Goal: Complete application form: Complete application form

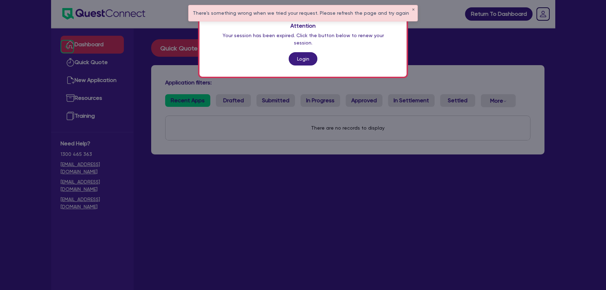
click at [303, 52] on link "Login" at bounding box center [303, 58] width 29 height 13
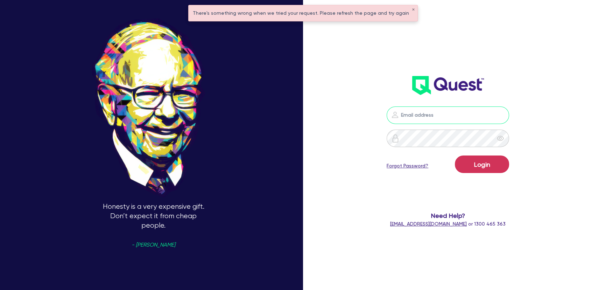
type input "[PERSON_NAME][EMAIL_ADDRESS][PERSON_NAME][DOMAIN_NAME]"
click at [484, 165] on button "Login" at bounding box center [482, 164] width 54 height 18
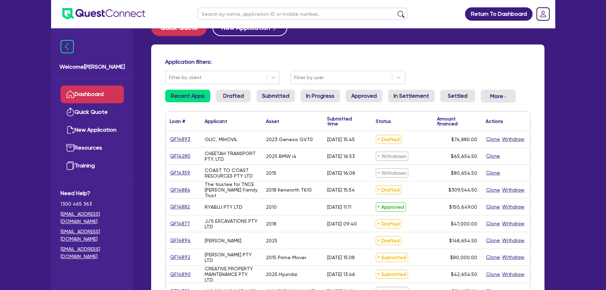
scroll to position [32, 0]
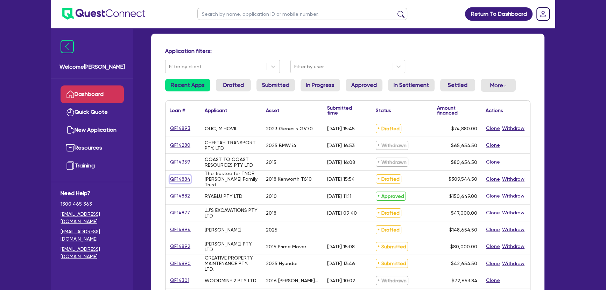
click at [180, 178] on link "QF14884" at bounding box center [180, 179] width 21 height 8
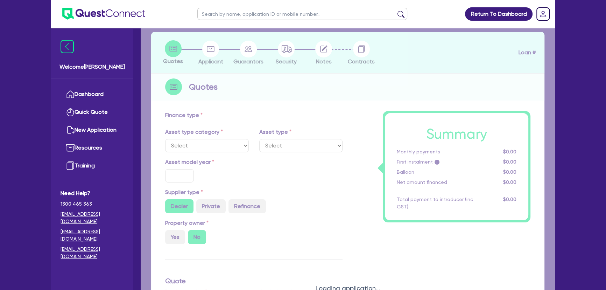
select select "PRIMARY_ASSETS"
type input "2018"
radio input "true"
type input "309,000"
type input "2"
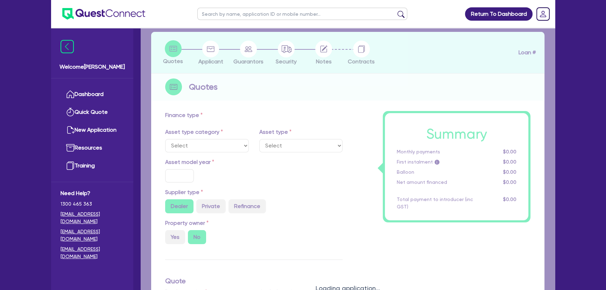
type input "6,190.89"
type input "8.44"
type input "495"
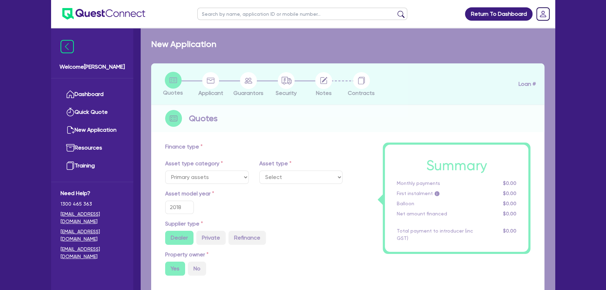
select select "HEAVY_TRUCKS"
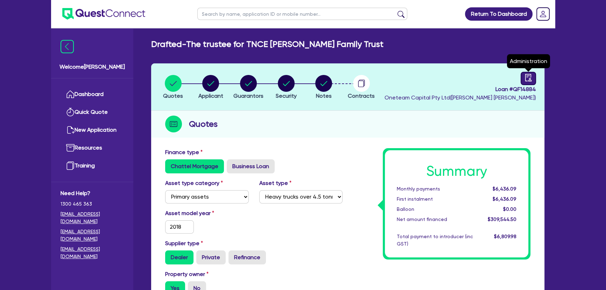
click at [536, 75] on link at bounding box center [528, 78] width 15 height 13
select select "DRAFTED_AMENDED"
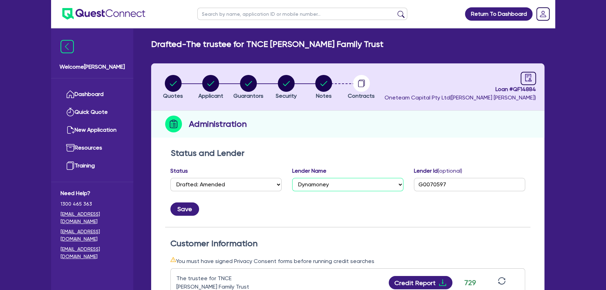
click at [362, 189] on select "Select AAMF AFS Alex Bank Angle Finance Azora Banjo BigStone BOQ Finance Brande…" at bounding box center [347, 184] width 111 height 13
select select "Flexicommercial"
click at [292, 178] on select "Select AAMF AFS Alex Bank Angle Finance Azora Banjo BigStone BOQ Finance Brande…" at bounding box center [347, 184] width 111 height 13
click at [183, 206] on button "Save" at bounding box center [184, 208] width 29 height 13
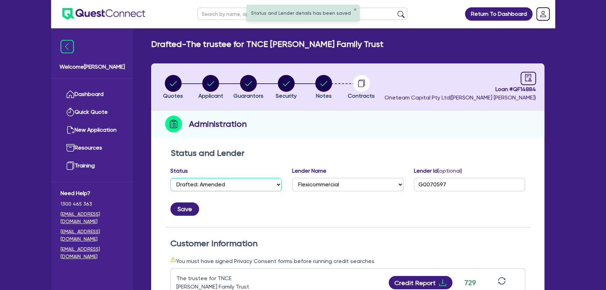
click at [200, 182] on select "Select Quoted Drafted: New Drafted: Amended Submitted: New Submitted: Amended I…" at bounding box center [225, 184] width 111 height 13
select select "SUBMITTED_NEW"
click at [170, 178] on select "Select Quoted Drafted: New Drafted: Amended Submitted: New Submitted: Amended I…" at bounding box center [225, 184] width 111 height 13
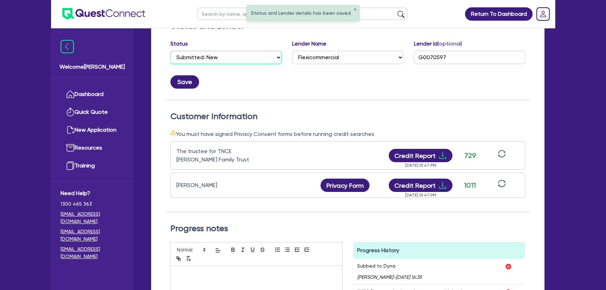
scroll to position [32, 0]
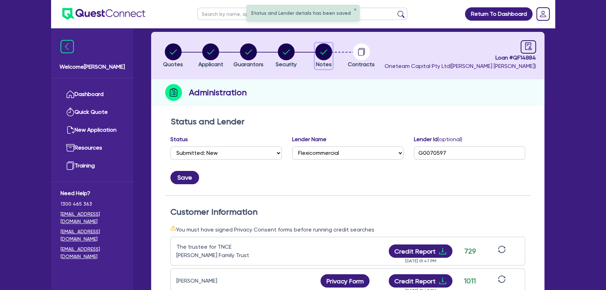
click at [324, 63] on span "Notes" at bounding box center [324, 64] width 16 height 7
select select "Other"
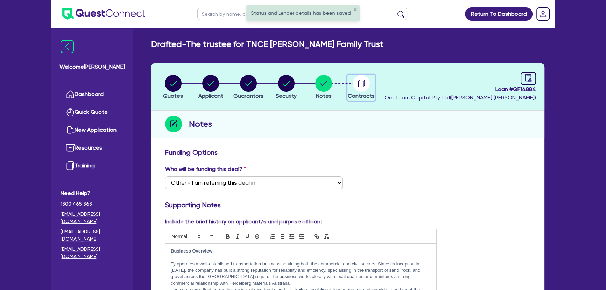
click at [366, 84] on circle "button" at bounding box center [361, 83] width 17 height 17
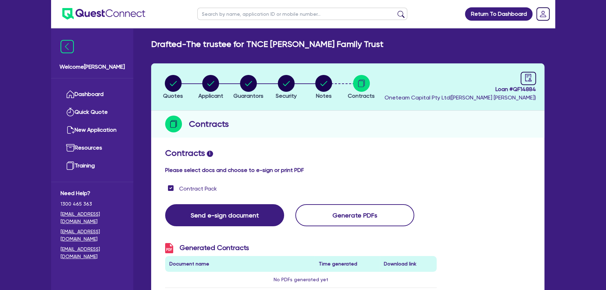
click at [539, 75] on header "Quotes Applicant [GEOGRAPHIC_DATA] Security Notes Contracts Loan # QF14884 Onet…" at bounding box center [347, 86] width 393 height 47
click at [531, 78] on icon "audit" at bounding box center [529, 78] width 8 height 8
select select "DRAFTED_AMENDED"
select select "Flexicommercial"
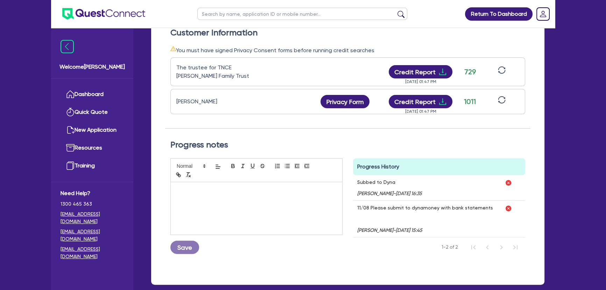
scroll to position [247, 0]
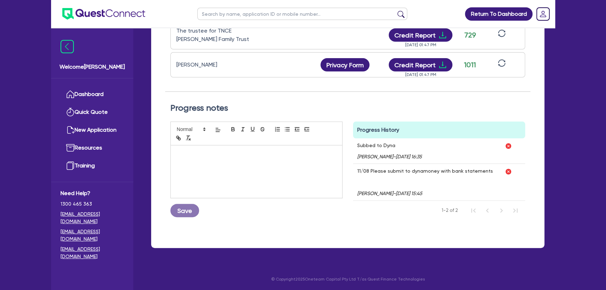
click at [282, 166] on div at bounding box center [257, 171] width 172 height 53
click at [186, 212] on button "Save" at bounding box center [184, 210] width 29 height 13
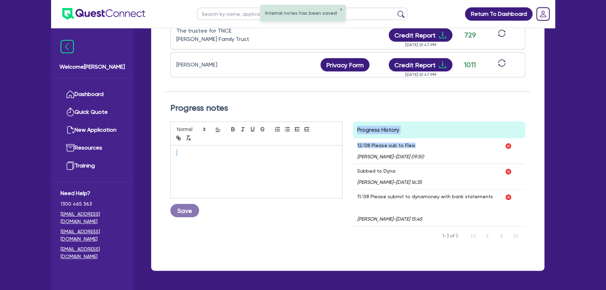
drag, startPoint x: 325, startPoint y: 142, endPoint x: 359, endPoint y: 146, distance: 34.2
click at [359, 146] on p "12/08 Please sub to Flexi" at bounding box center [390, 145] width 67 height 6
click at [417, 142] on p "12/08 Please sub to Flexi" at bounding box center [390, 145] width 67 height 6
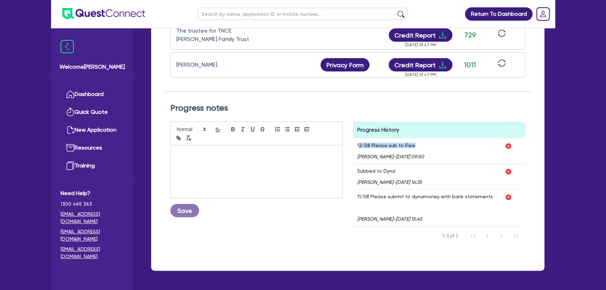
drag, startPoint x: 413, startPoint y: 143, endPoint x: 358, endPoint y: 145, distance: 55.0
click at [358, 145] on p "12/08 Please sub to Flexi" at bounding box center [390, 145] width 67 height 6
click at [357, 145] on div "12/08 Please sub to Flexi [PERSON_NAME] - [DATE] 09:50" at bounding box center [427, 150] width 148 height 25
drag, startPoint x: 357, startPoint y: 144, endPoint x: 419, endPoint y: 144, distance: 62.7
click at [419, 144] on div "12/08 Please sub to Flexi [PERSON_NAME] - [DATE] 09:50" at bounding box center [427, 150] width 148 height 25
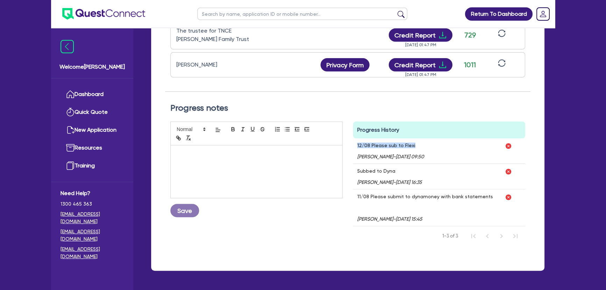
copy p "12/08 Please sub to Flexi"
click at [336, 102] on div "Progress notes Save Progress History Comments 12/08 Please sub to Flexi [PERSON…" at bounding box center [347, 174] width 365 height 165
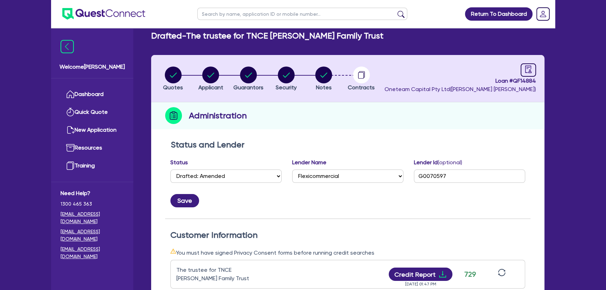
scroll to position [0, 0]
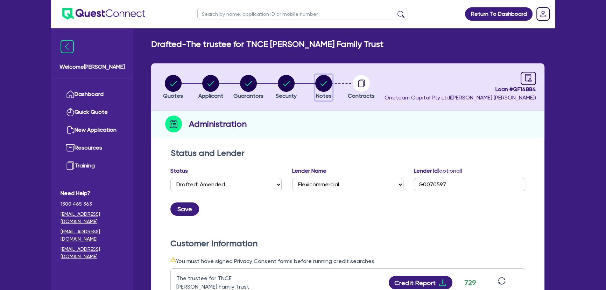
click at [323, 77] on circle "button" at bounding box center [323, 83] width 17 height 17
select select "Other"
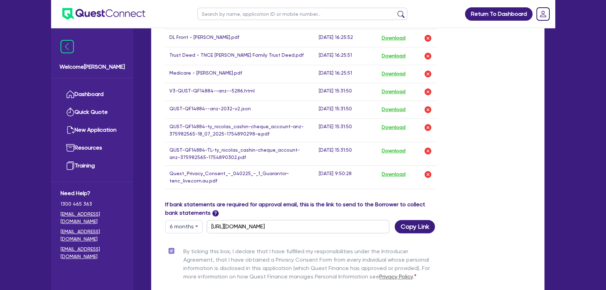
scroll to position [509, 0]
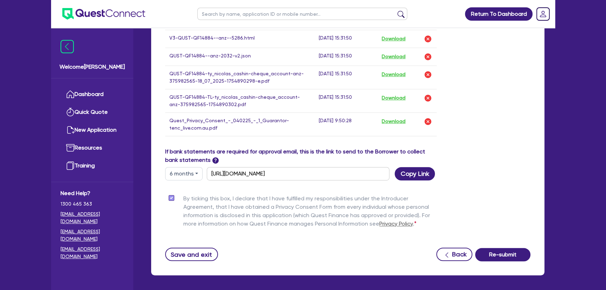
click at [501, 253] on button "Re-submit" at bounding box center [502, 254] width 55 height 13
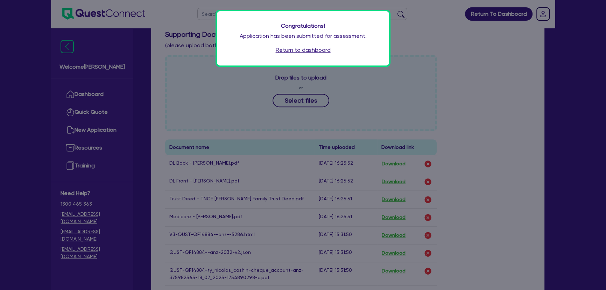
scroll to position [58, 0]
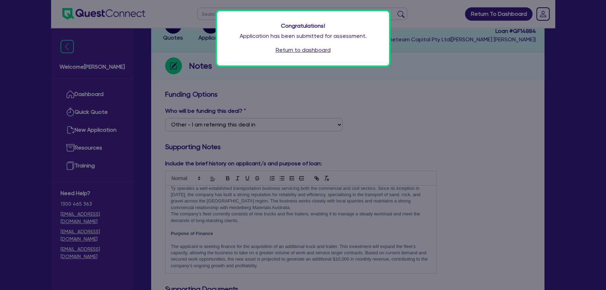
click at [307, 46] on link "Return to dashboard" at bounding box center [303, 50] width 55 height 8
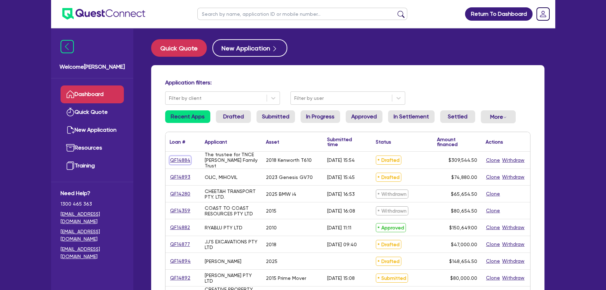
click at [181, 161] on link "QF14884" at bounding box center [180, 160] width 21 height 8
select select "PRIMARY_ASSETS"
select select "HEAVY_TRUCKS"
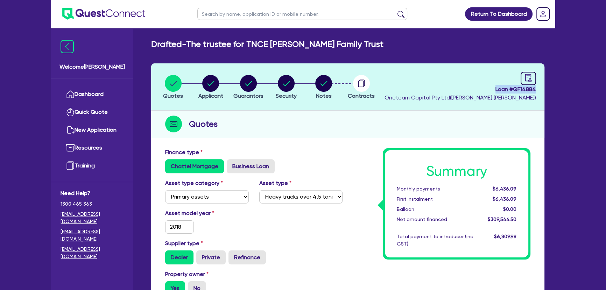
drag, startPoint x: 494, startPoint y: 88, endPoint x: 550, endPoint y: 88, distance: 56.0
copy span "Loan # QF14884"
click at [324, 84] on icon "button" at bounding box center [324, 83] width 7 height 5
select select "Other"
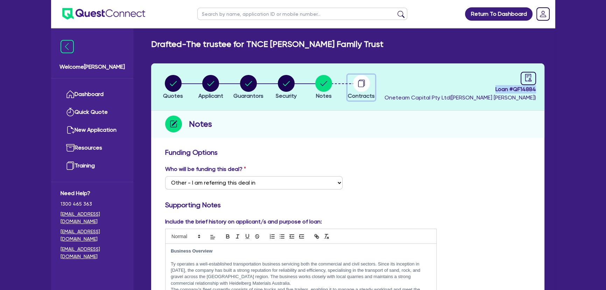
click at [362, 85] on circle "button" at bounding box center [361, 83] width 17 height 17
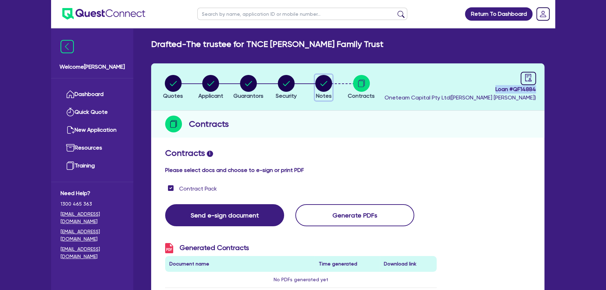
click at [319, 89] on circle "button" at bounding box center [323, 83] width 17 height 17
select select "Other"
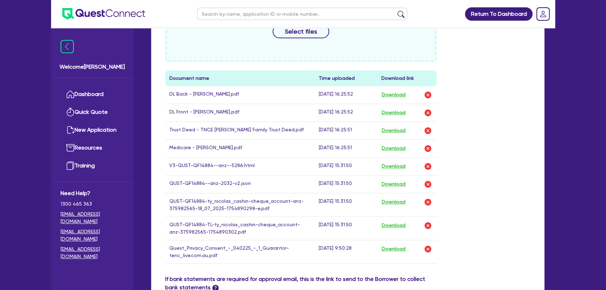
scroll to position [413, 0]
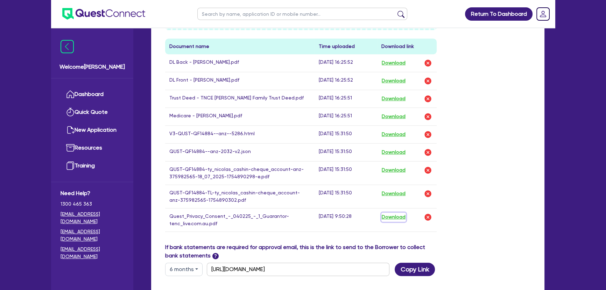
click at [392, 215] on button "Download" at bounding box center [394, 216] width 25 height 9
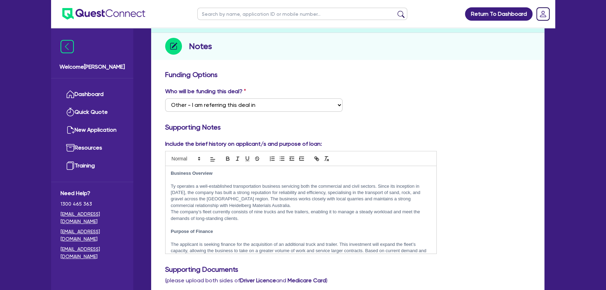
scroll to position [32, 0]
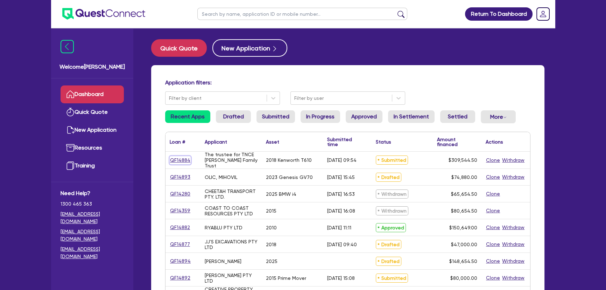
click at [173, 158] on link "QF14884" at bounding box center [180, 160] width 21 height 8
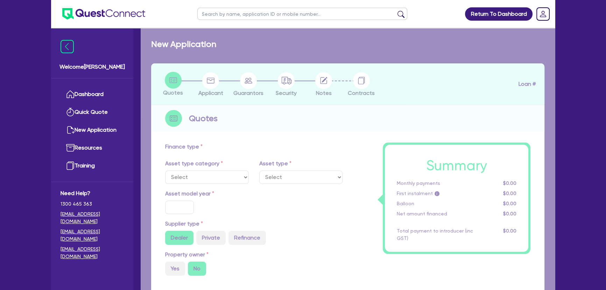
select select "PRIMARY_ASSETS"
type input "2018"
radio input "true"
type input "309,000"
type input "2"
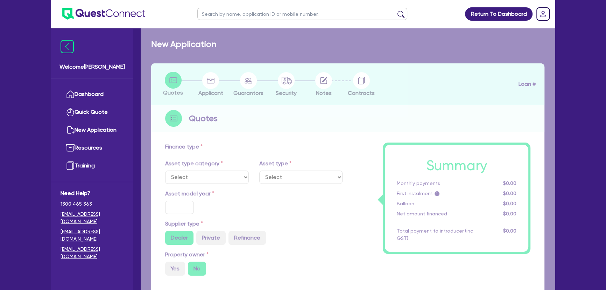
type input "6,190.89"
type input "8.44"
type input "495"
select select "HEAVY_TRUCKS"
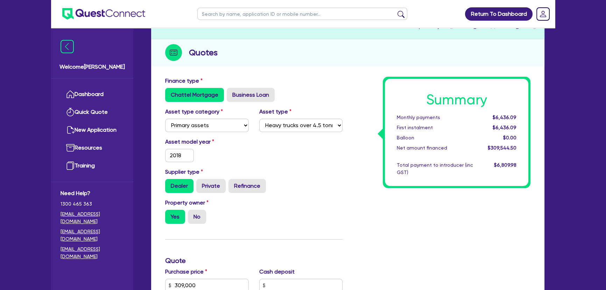
scroll to position [191, 0]
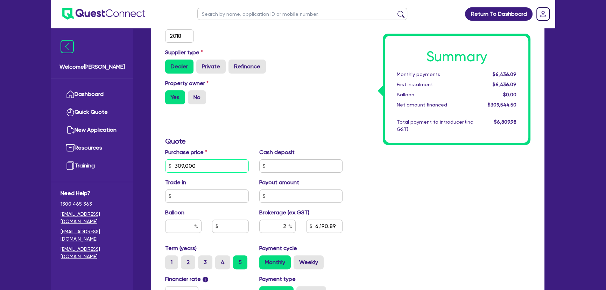
click at [201, 170] on input "309,000" at bounding box center [207, 165] width 84 height 13
type input "300,000"
type input "6,010.89"
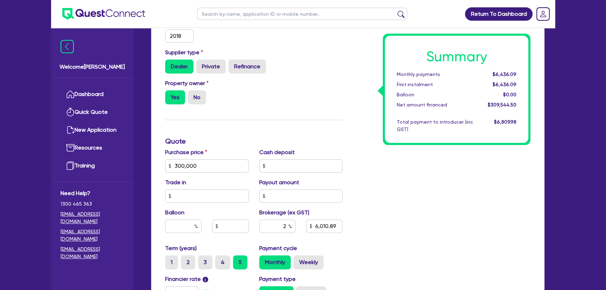
click at [502, 226] on div "Summary Monthly payments $6,436.09 First instalment $6,436.09 Balloon $0.00 Net…" at bounding box center [442, 161] width 188 height 409
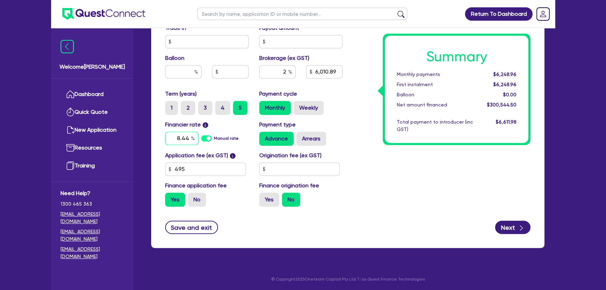
click at [176, 141] on input "8.44" at bounding box center [181, 138] width 33 height 13
type input "9.15"
click at [509, 226] on button "Next" at bounding box center [512, 227] width 35 height 13
type input "6,010.89"
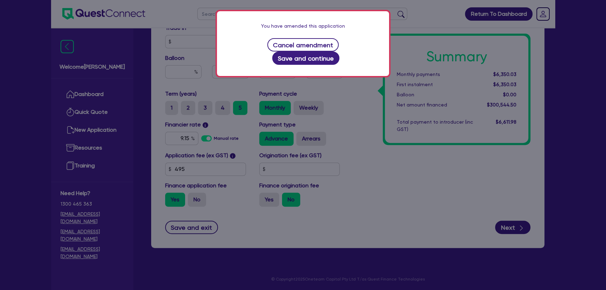
click at [324, 26] on div "You have amended this application" at bounding box center [303, 25] width 144 height 7
click at [340, 51] on button "Save and continue" at bounding box center [306, 57] width 68 height 13
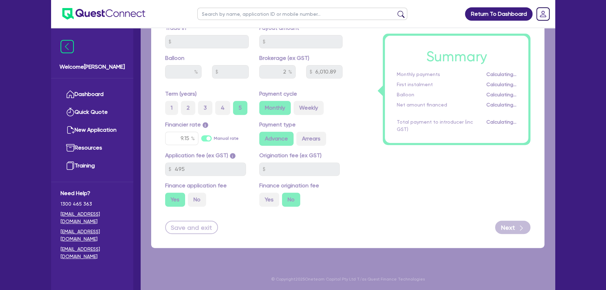
select select "TRUST"
select select "COMPANY"
select select "TRANSPORT_WAREHOUSING"
select select "PASSENGERS_FREIGHT_TRANSPORT"
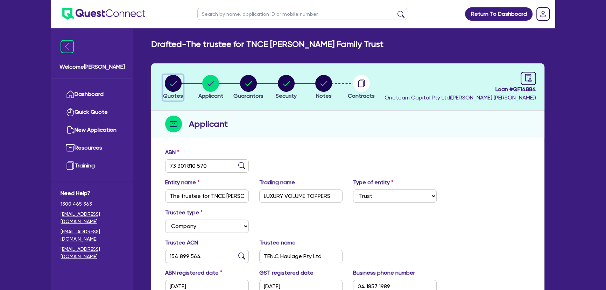
click at [172, 83] on circle "button" at bounding box center [173, 83] width 17 height 17
select select "PRIMARY_ASSETS"
select select "HEAVY_TRUCKS"
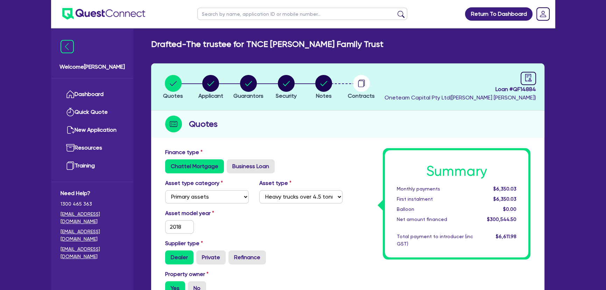
click at [224, 83] on li "Applicant" at bounding box center [211, 87] width 38 height 25
click at [218, 84] on circle "button" at bounding box center [210, 83] width 17 height 17
select select "TRUST"
select select "COMPANY"
select select "TRANSPORT_WAREHOUSING"
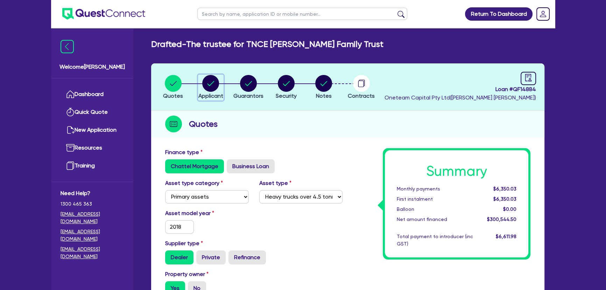
select select "PASSENGERS_FREIGHT_TRANSPORT"
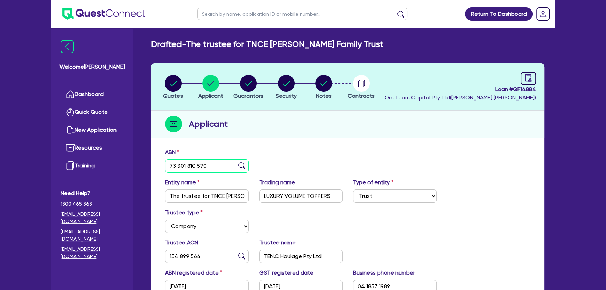
click at [224, 169] on input "73 301 810 570" at bounding box center [207, 165] width 84 height 13
drag, startPoint x: 279, startPoint y: 142, endPoint x: 299, endPoint y: 116, distance: 32.2
click at [285, 134] on div "Quotes Applicant Guarantors Security Notes Contracts Loan # QF14884 Oneteam Cap…" at bounding box center [347, 226] width 393 height 326
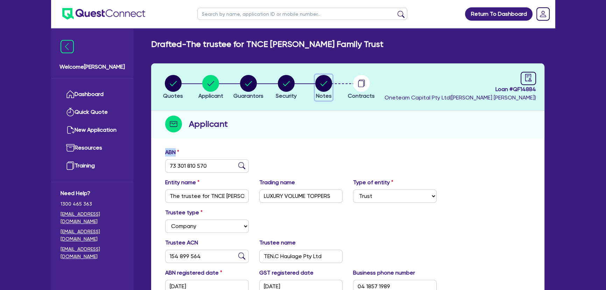
drag, startPoint x: 321, startPoint y: 91, endPoint x: 330, endPoint y: 97, distance: 10.9
click at [321, 91] on circle "button" at bounding box center [323, 83] width 17 height 17
select select "Other"
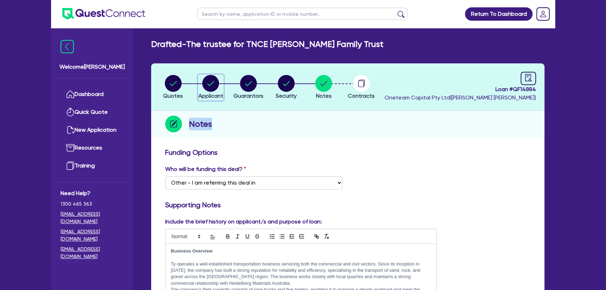
click at [202, 88] on icon "button" at bounding box center [210, 83] width 17 height 17
select select "TRUST"
select select "COMPANY"
select select "TRANSPORT_WAREHOUSING"
select select "PASSENGERS_FREIGHT_TRANSPORT"
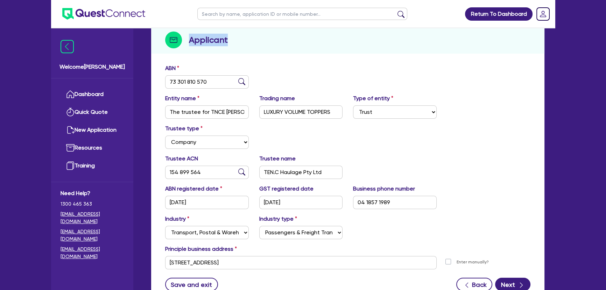
scroll to position [95, 0]
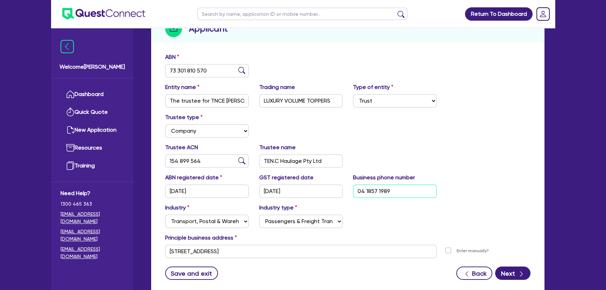
click at [417, 190] on input "04 1857 1989" at bounding box center [395, 190] width 84 height 13
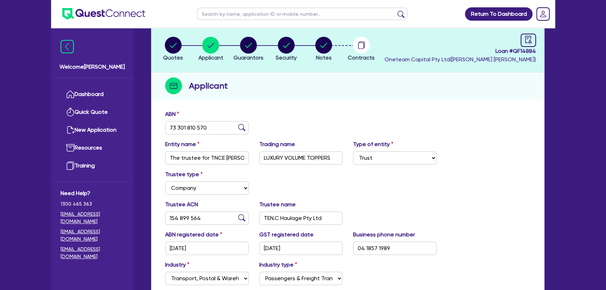
scroll to position [32, 0]
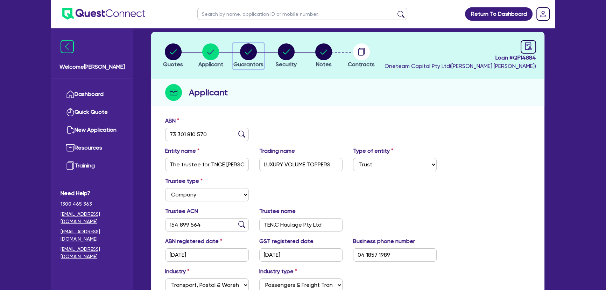
click at [253, 66] on span "Guarantors" at bounding box center [248, 64] width 30 height 7
select select "MR"
select select "VIC"
select select "MARRIED"
select select "PROPERTY"
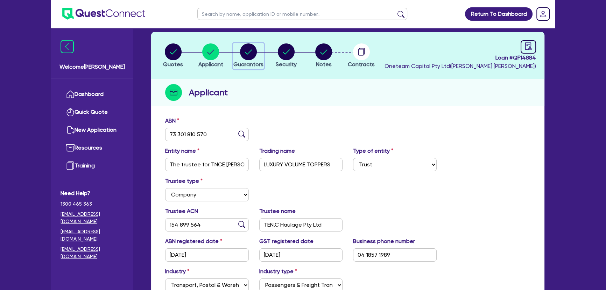
select select "INVESTMENT_PROPERTY"
select select "TRUCK"
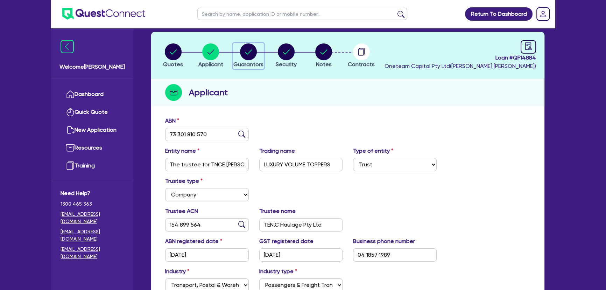
select select "TRUCK"
select select "TRAILER"
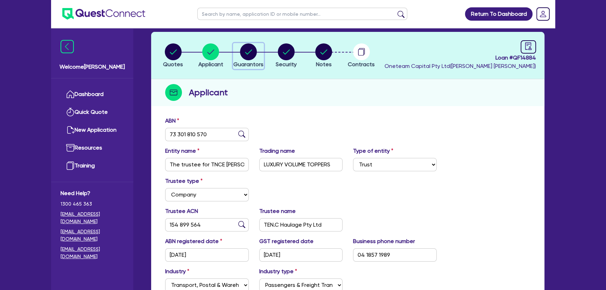
select select "TRAILER"
select select "MORTGAGE"
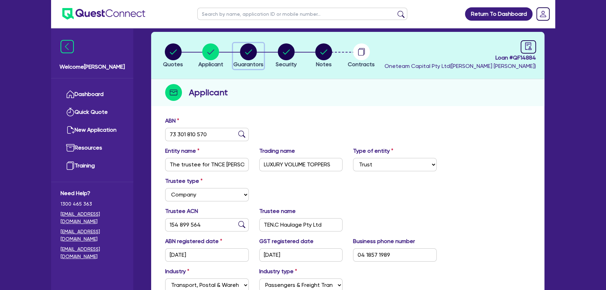
select select "INVESTMENT_PROPERTY_LOAN"
select select "TRUCK_LOAN"
select select "TRAILER_LOAN"
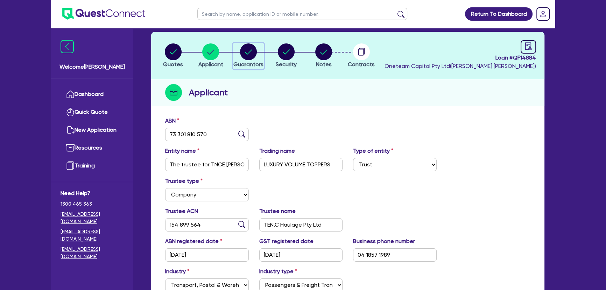
select select "TRUCK_LOAN"
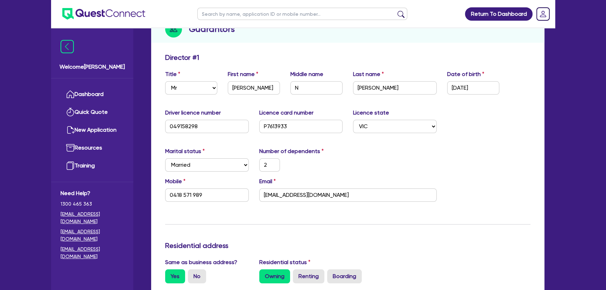
scroll to position [95, 0]
click at [328, 179] on div "Email tenc@live.com.au" at bounding box center [348, 189] width 188 height 25
click at [326, 193] on input "tenc@live.com.au" at bounding box center [347, 194] width 177 height 13
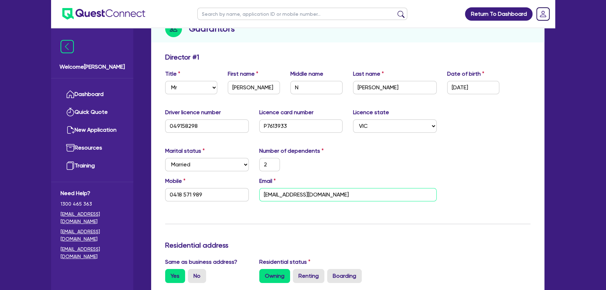
click at [326, 193] on input "tenc@live.com.au" at bounding box center [347, 194] width 177 height 13
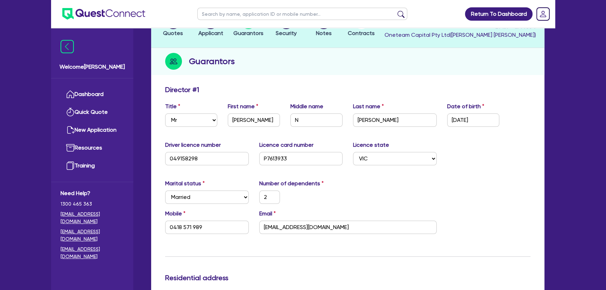
scroll to position [32, 0]
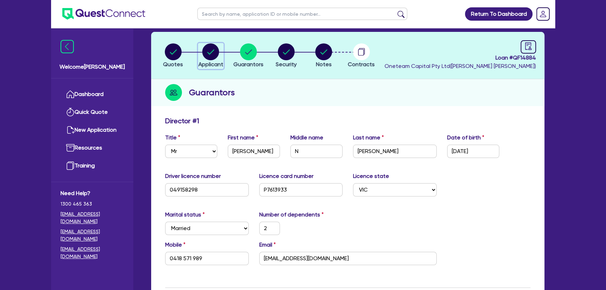
click at [218, 60] on button "Applicant" at bounding box center [211, 56] width 26 height 26
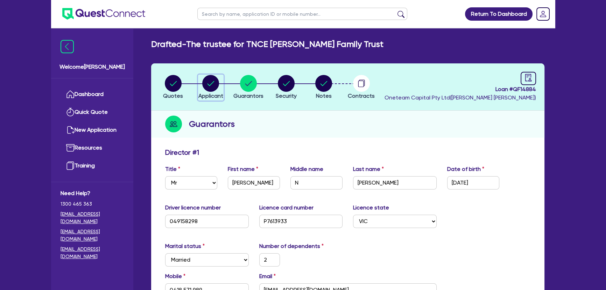
select select "TRUST"
select select "COMPANY"
select select "TRANSPORT_WAREHOUSING"
select select "PASSENGERS_FREIGHT_TRANSPORT"
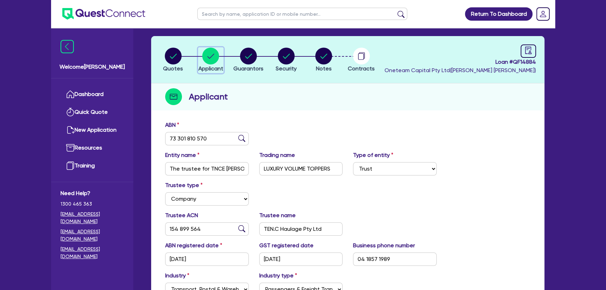
scroll to position [63, 0]
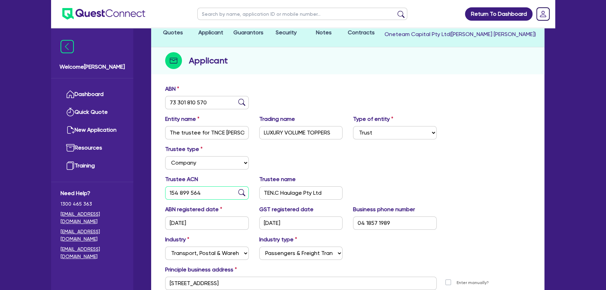
click at [219, 193] on input "154 899 564" at bounding box center [207, 192] width 84 height 13
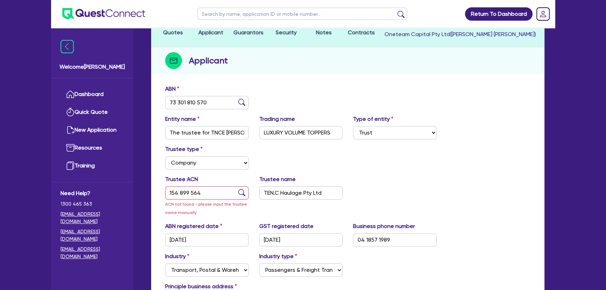
click at [381, 230] on div "Business phone number 04 1857 1989" at bounding box center [395, 234] width 94 height 25
click at [381, 239] on input "04 1857 1989" at bounding box center [395, 239] width 84 height 13
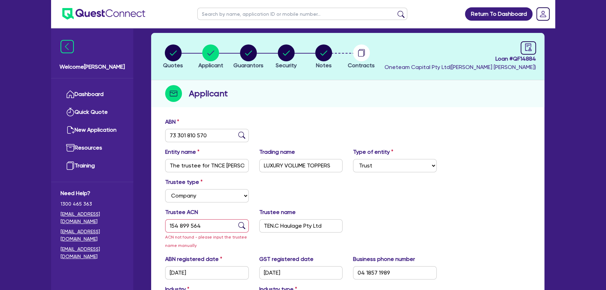
scroll to position [0, 0]
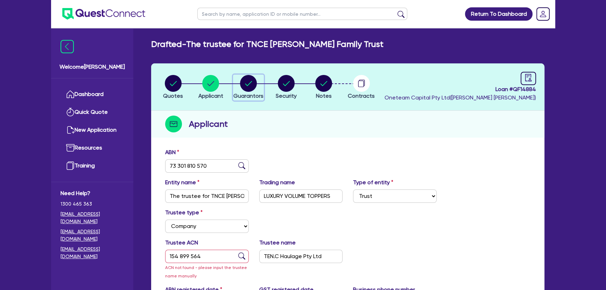
click at [252, 86] on circle "button" at bounding box center [248, 83] width 17 height 17
select select "MR"
select select "VIC"
select select "MARRIED"
select select "PROPERTY"
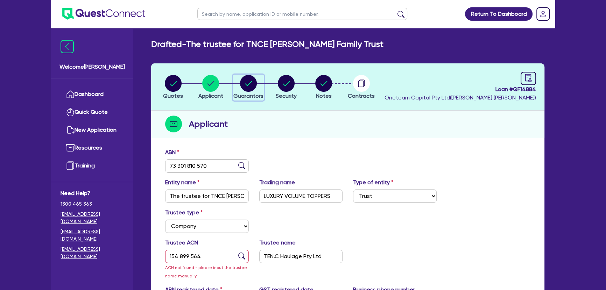
select select "INVESTMENT_PROPERTY"
select select "TRUCK"
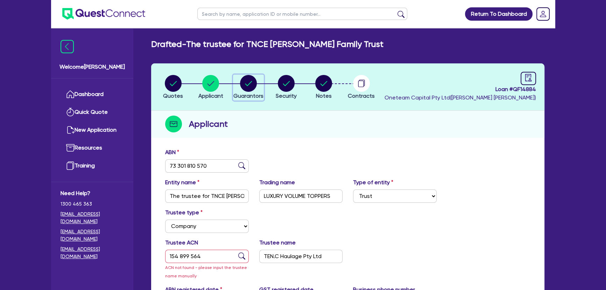
select select "TRUCK"
select select "TRAILER"
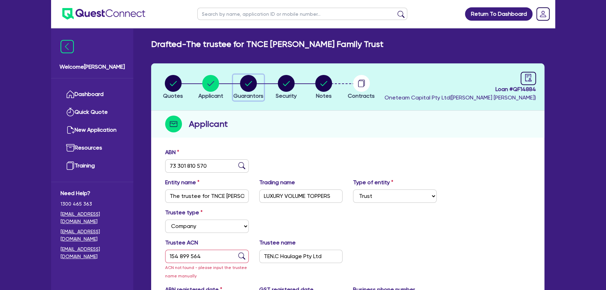
select select "TRAILER"
select select "MORTGAGE"
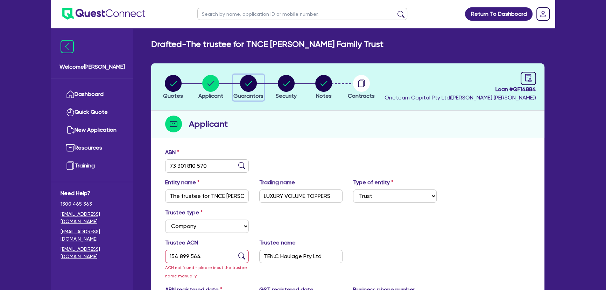
select select "INVESTMENT_PROPERTY_LOAN"
select select "TRUCK_LOAN"
select select "TRAILER_LOAN"
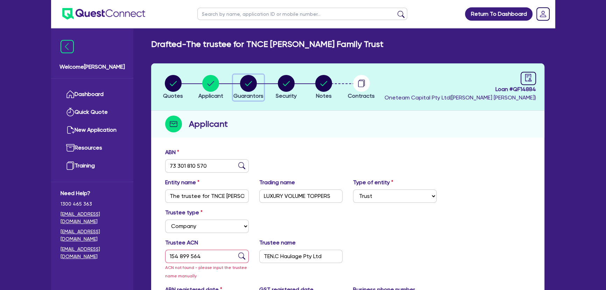
select select "TRUCK_LOAN"
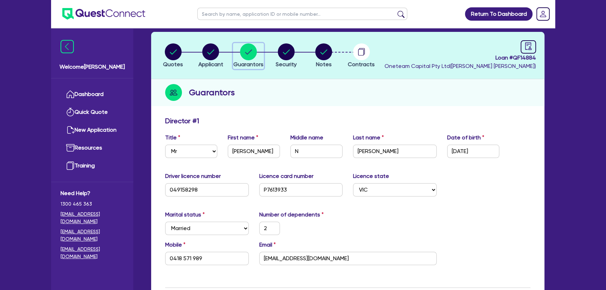
scroll to position [95, 0]
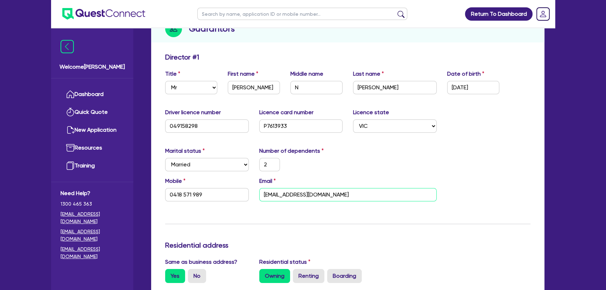
click at [329, 193] on input "tenc@live.com.au" at bounding box center [347, 194] width 177 height 13
click at [219, 201] on div "Mobile 0418 571 989 Email tenc@live.com.au" at bounding box center [348, 192] width 376 height 30
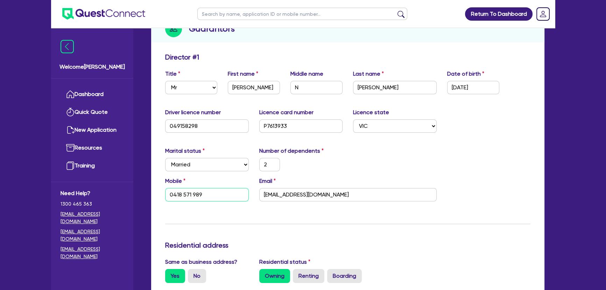
click at [220, 200] on input "0418 571 989" at bounding box center [207, 194] width 84 height 13
click at [233, 193] on input "0418 571 989" at bounding box center [207, 194] width 84 height 13
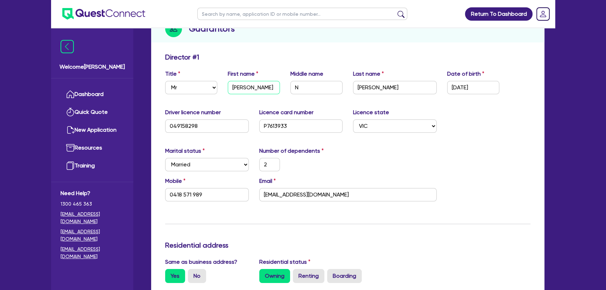
click at [265, 90] on input "Ty" at bounding box center [254, 87] width 52 height 13
click at [329, 85] on input "N" at bounding box center [317, 87] width 52 height 13
click at [399, 89] on input "Cashin" at bounding box center [395, 87] width 84 height 13
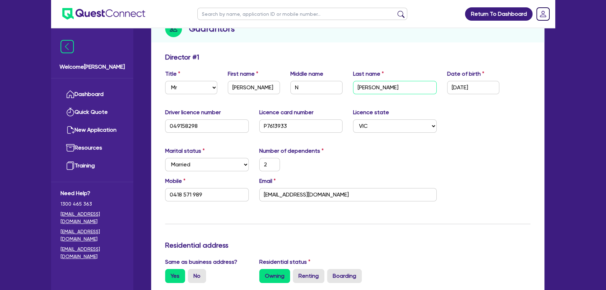
click at [399, 89] on input "Cashin" at bounding box center [395, 87] width 84 height 13
click at [312, 85] on input "N" at bounding box center [317, 87] width 52 height 13
paste input "icolas"
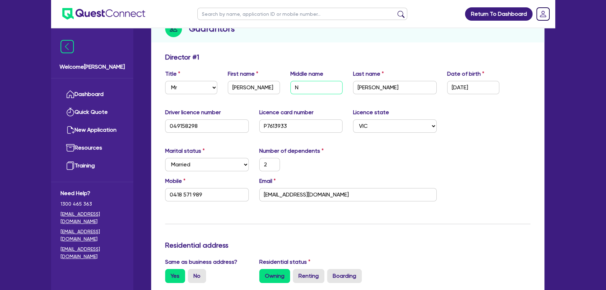
type input "Nicolas"
type input "2"
type input "0418 571 989"
type input "2,500,000"
type input "800,000"
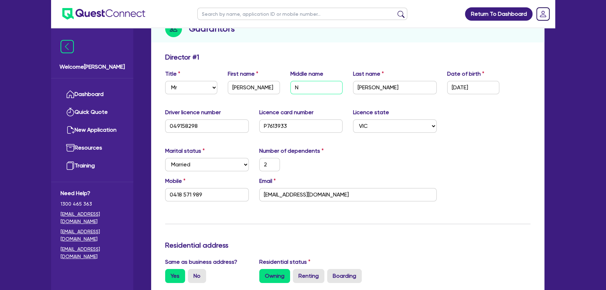
type input "850,000"
type input "700,000"
type input "200,000"
type input "150,000"
type input "95,000"
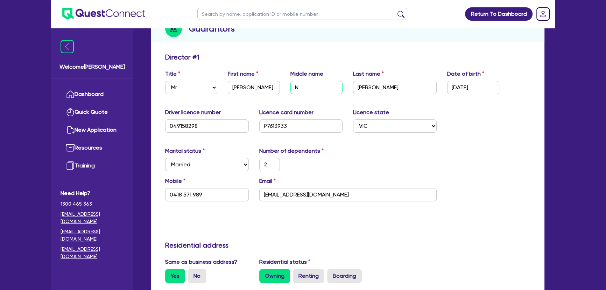
type input "125,000"
type input "220,000"
type input "130,000"
type input "50,000"
type input "45,000"
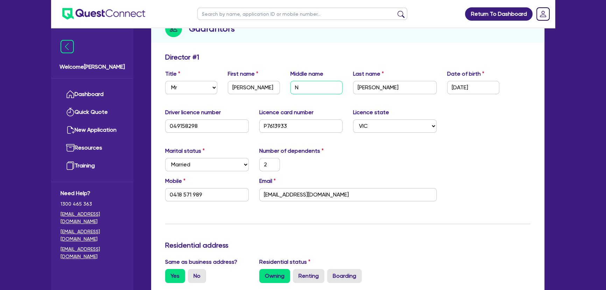
type input "95,000"
type input "120,000"
type input "85,000"
type input "100,000"
type input "3,000"
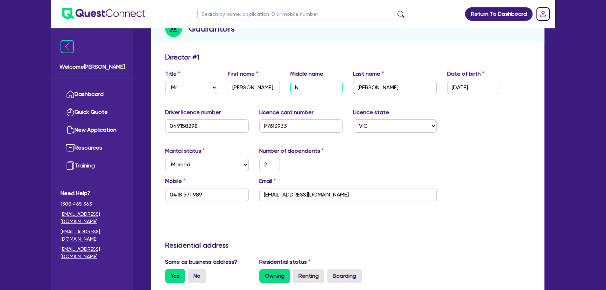
type input "300,000"
type input "2,500"
type input "400,000"
type input "3,000"
type input "300,000"
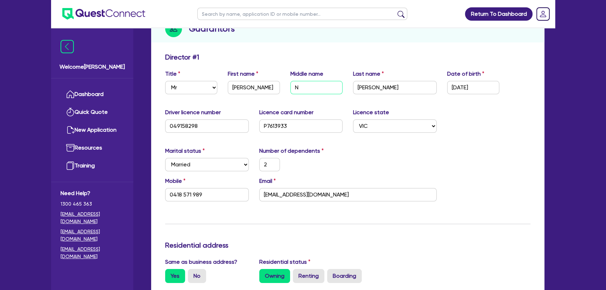
type input "4,815"
type input "200,000"
type input "3,961"
type input "100,000"
type input "1,678"
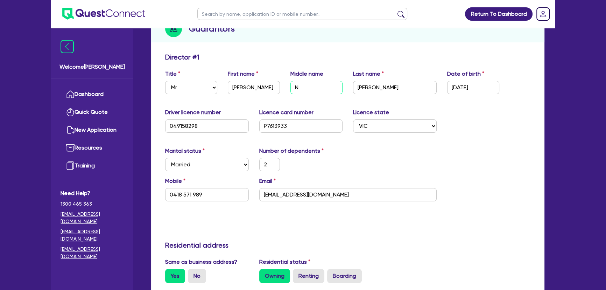
type input "150,000"
type input "2,771"
type input "300,000"
type input "4,885"
type input "450,000"
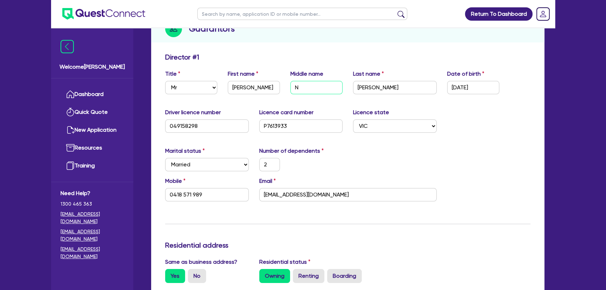
type input "7,205.97"
type input "Nicolas"
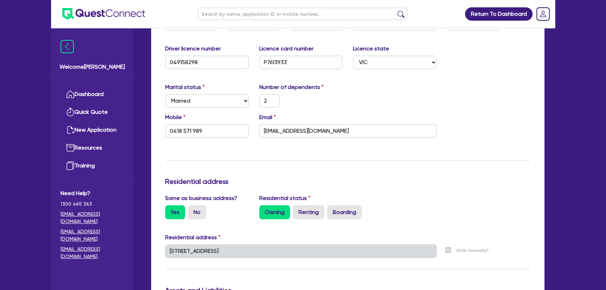
scroll to position [127, 0]
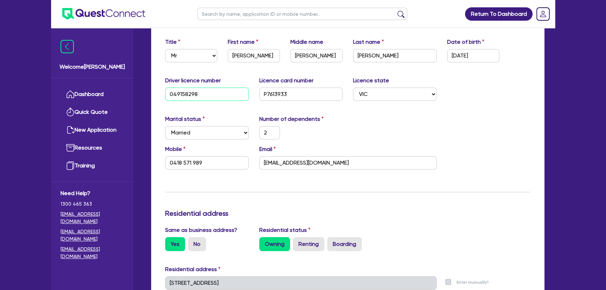
click at [228, 90] on input "049158298" at bounding box center [207, 94] width 84 height 13
click at [295, 93] on input "P7613933" at bounding box center [301, 94] width 84 height 13
click at [296, 93] on input "P7613933" at bounding box center [301, 94] width 84 height 13
click at [317, 159] on input "tenc@live.com.au" at bounding box center [347, 162] width 177 height 13
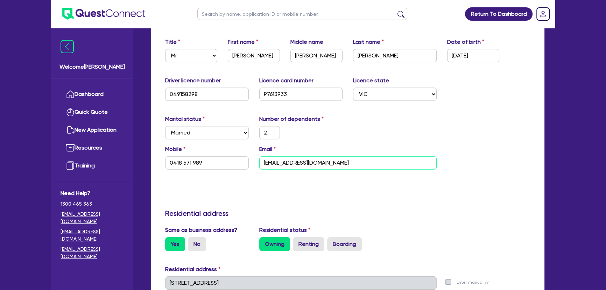
click at [318, 159] on input "tenc@live.com.au" at bounding box center [347, 162] width 177 height 13
click at [318, 162] on input "tenc@live.com.au" at bounding box center [347, 162] width 177 height 13
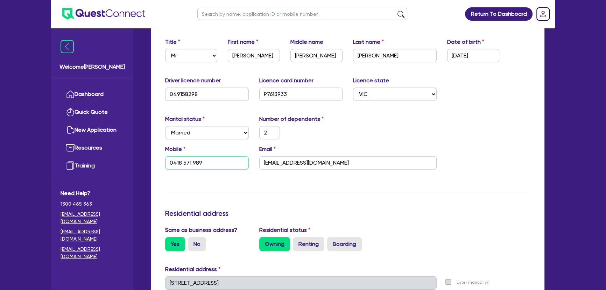
click at [245, 161] on input "0418 571 989" at bounding box center [207, 162] width 84 height 13
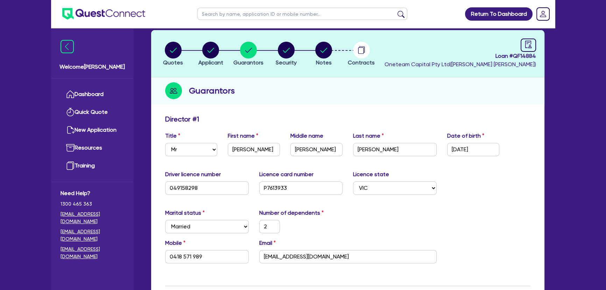
scroll to position [0, 0]
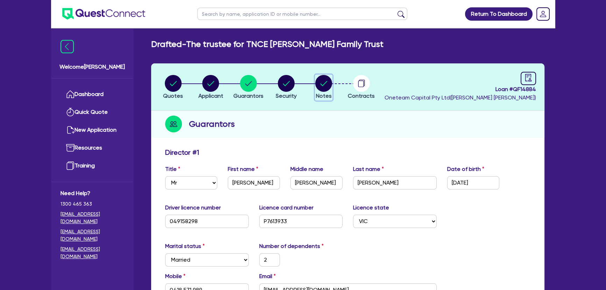
click at [327, 85] on circle "button" at bounding box center [323, 83] width 17 height 17
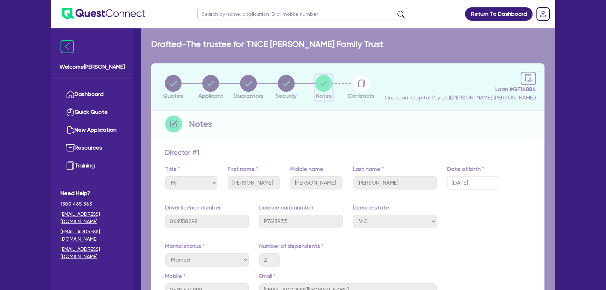
select select "Other"
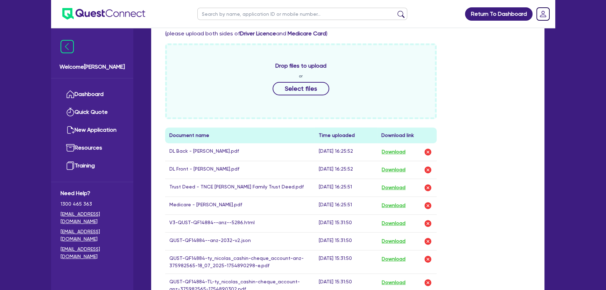
scroll to position [350, 0]
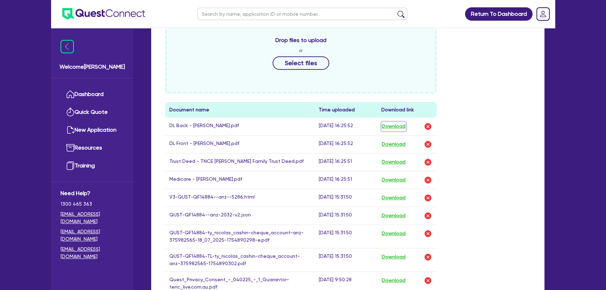
click at [396, 126] on button "Download" at bounding box center [394, 126] width 25 height 9
click at [392, 144] on button "Download" at bounding box center [394, 144] width 25 height 9
click at [389, 161] on button "Download" at bounding box center [394, 162] width 25 height 9
click at [389, 181] on button "Download" at bounding box center [394, 179] width 25 height 9
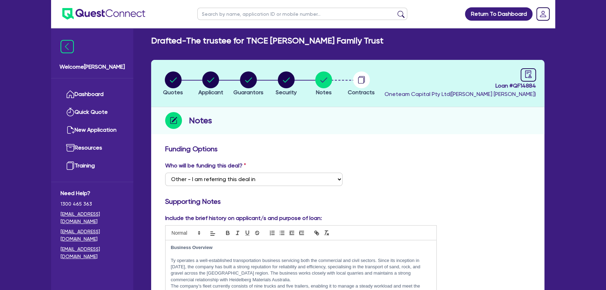
scroll to position [0, 0]
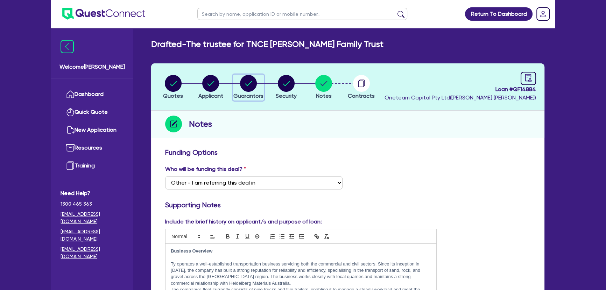
click at [254, 82] on circle "button" at bounding box center [248, 83] width 17 height 17
select select "MR"
select select "VIC"
select select "MARRIED"
select select "PROPERTY"
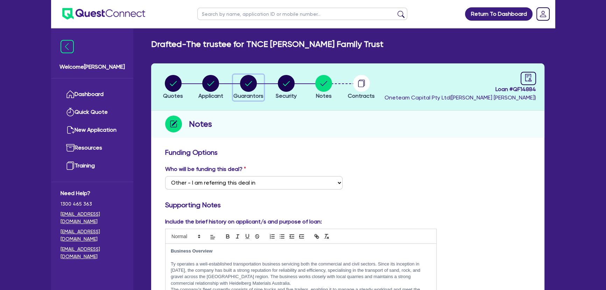
select select "INVESTMENT_PROPERTY"
select select "TRUCK"
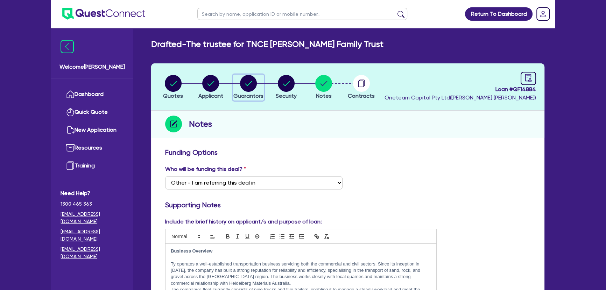
select select "TRUCK"
select select "TRAILER"
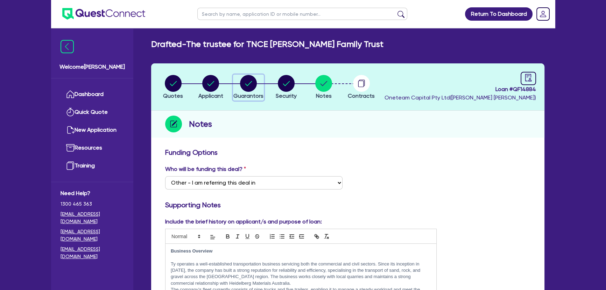
select select "TRAILER"
select select "MORTGAGE"
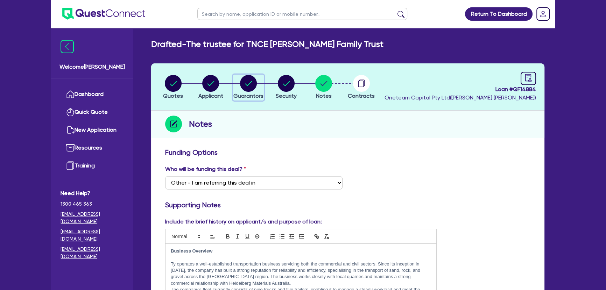
select select "INVESTMENT_PROPERTY_LOAN"
select select "TRUCK_LOAN"
select select "TRAILER_LOAN"
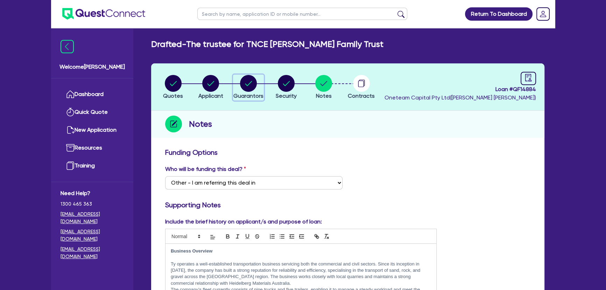
select select "TRUCK_LOAN"
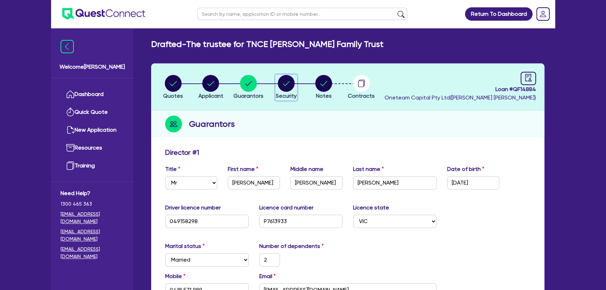
click at [284, 77] on circle "button" at bounding box center [286, 83] width 17 height 17
select select "PRIMARY_ASSETS"
select select "HEAVY_TRUCKS"
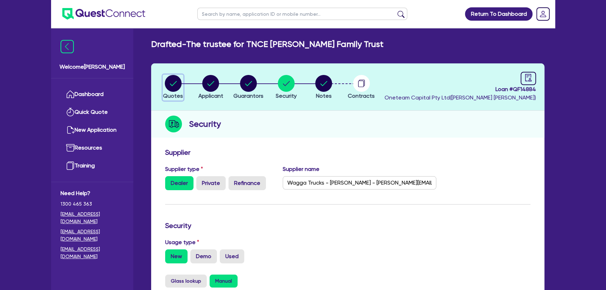
click at [174, 84] on circle "button" at bounding box center [173, 83] width 17 height 17
select select "PRIMARY_ASSETS"
select select "HEAVY_TRUCKS"
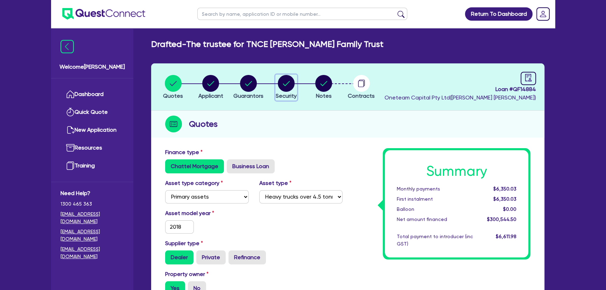
click at [294, 99] on button "Security" at bounding box center [286, 88] width 22 height 26
select select "PRIMARY_ASSETS"
select select "HEAVY_TRUCKS"
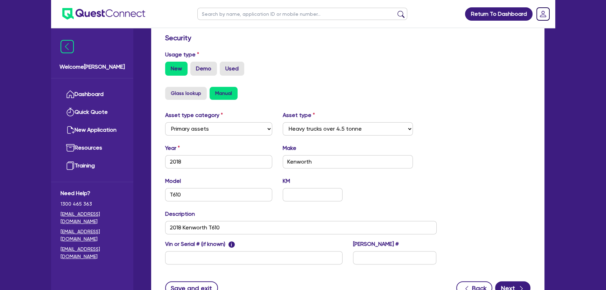
scroll to position [223, 0]
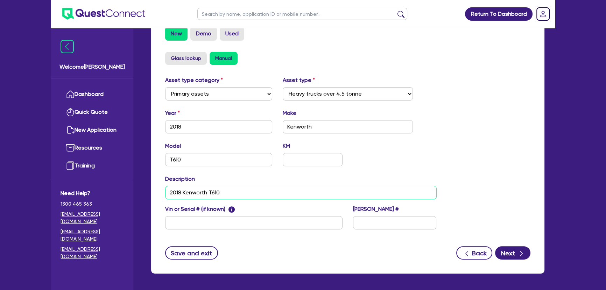
click at [280, 195] on input "2018 Kenworth T610" at bounding box center [301, 192] width 272 height 13
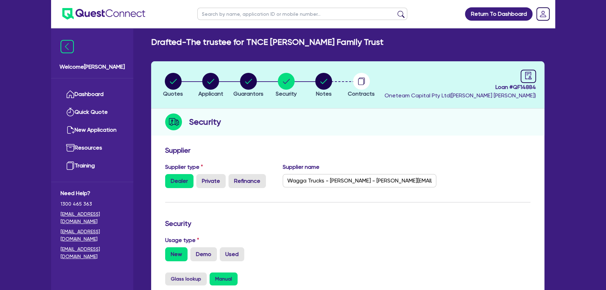
scroll to position [0, 0]
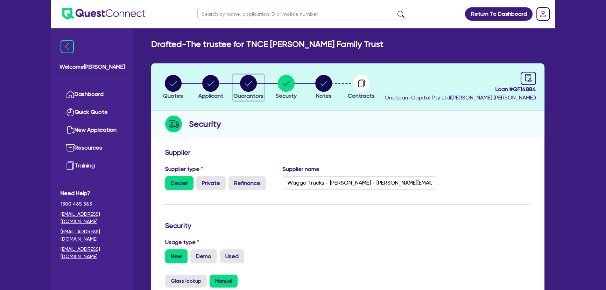
click at [243, 91] on button "Guarantors" at bounding box center [248, 88] width 31 height 26
select select "MR"
select select "VIC"
select select "MARRIED"
select select "PROPERTY"
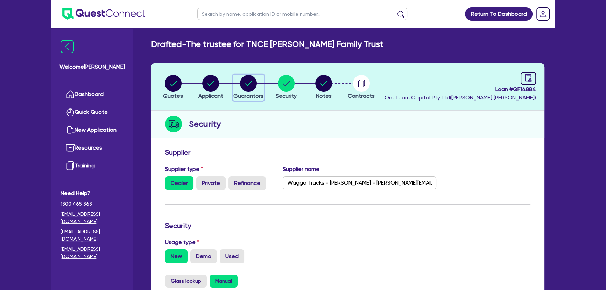
select select "INVESTMENT_PROPERTY"
select select "TRUCK"
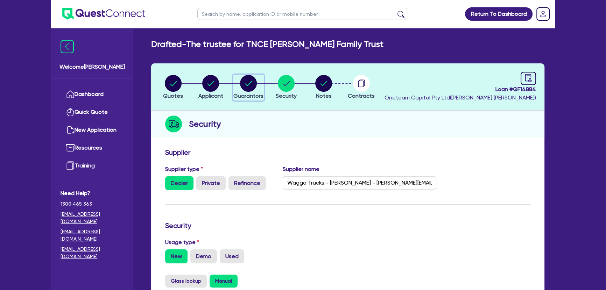
select select "TRUCK"
select select "TRAILER"
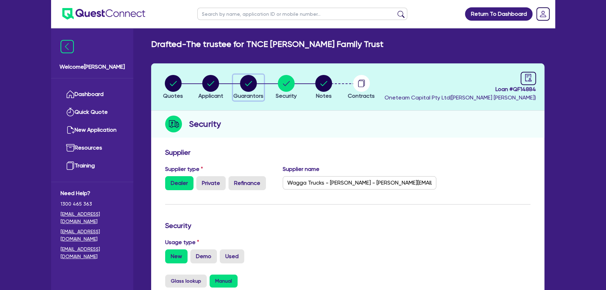
select select "TRAILER"
select select "MORTGAGE"
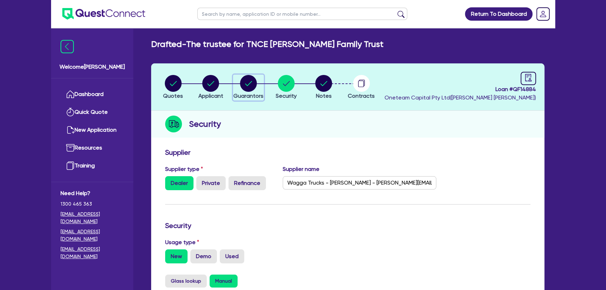
select select "INVESTMENT_PROPERTY_LOAN"
select select "TRUCK_LOAN"
select select "TRAILER_LOAN"
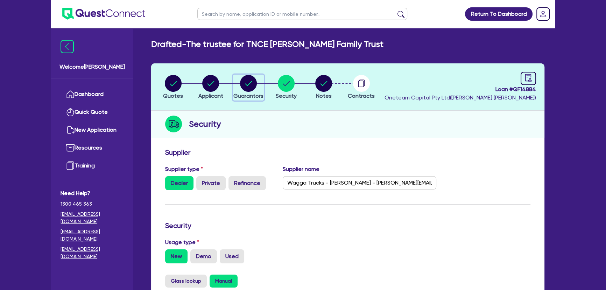
select select "TRUCK_LOAN"
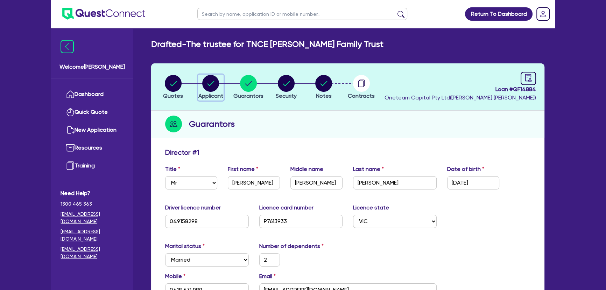
click at [215, 87] on circle "button" at bounding box center [210, 83] width 17 height 17
select select "TRUST"
select select "COMPANY"
select select "TRANSPORT_WAREHOUSING"
select select "PASSENGERS_FREIGHT_TRANSPORT"
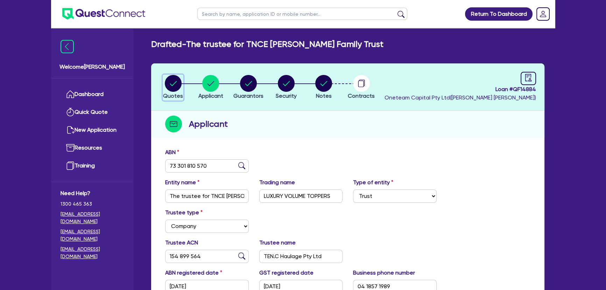
click at [175, 88] on circle "button" at bounding box center [173, 83] width 17 height 17
select select "PRIMARY_ASSETS"
select select "HEAVY_TRUCKS"
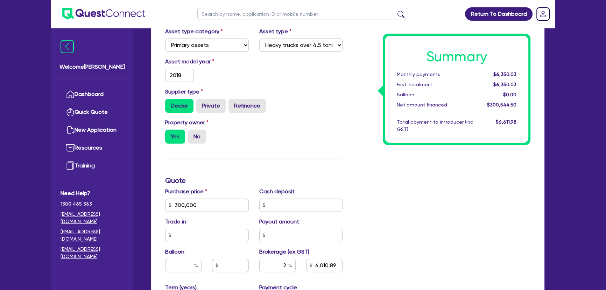
scroll to position [159, 0]
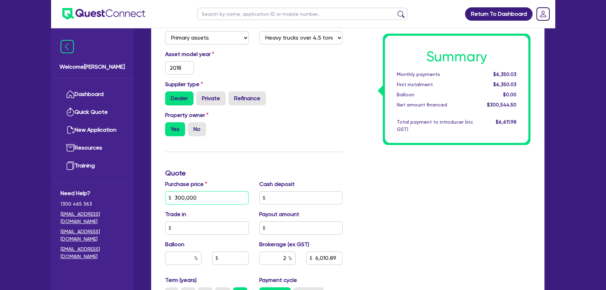
click at [200, 195] on input "300,000" at bounding box center [207, 197] width 84 height 13
type input "300,000"
type input "6,010.89"
type input "300,000"
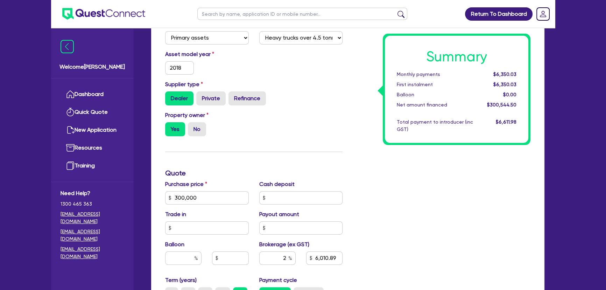
type input "6,010.89"
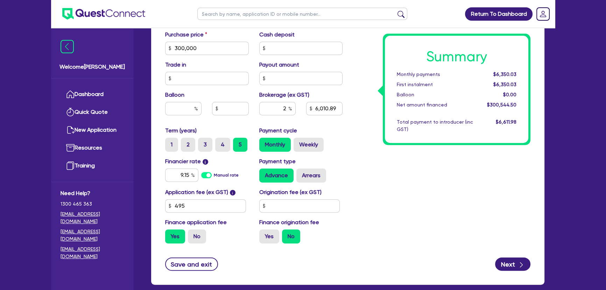
scroll to position [318, 0]
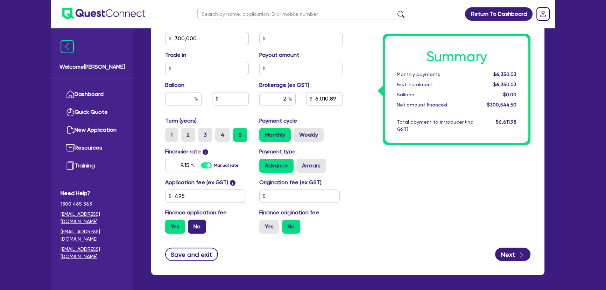
click at [194, 228] on label "No" at bounding box center [197, 226] width 18 height 14
click at [193, 224] on input "No" at bounding box center [190, 221] width 5 height 5
radio input "true"
type input "300,000"
type input "6,010.89"
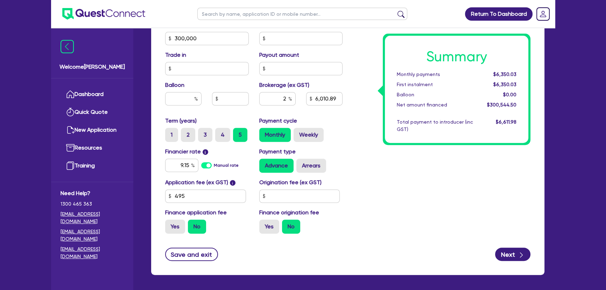
type input "300,000"
type input "6,000"
click at [409, 173] on div "Summary Monthly payments $6,338.53 First instalment i $6,883.03 Balloon $0.00 N…" at bounding box center [442, 34] width 188 height 409
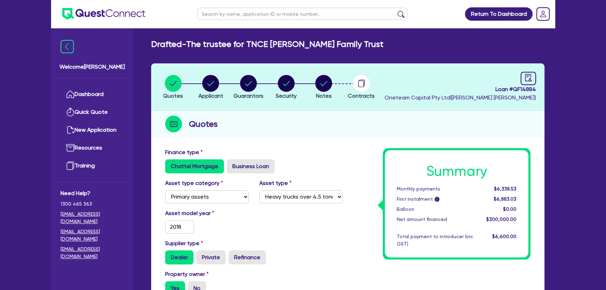
scroll to position [0, 0]
click at [333, 83] on li "Notes" at bounding box center [324, 87] width 38 height 25
click at [327, 90] on circle "button" at bounding box center [323, 83] width 17 height 17
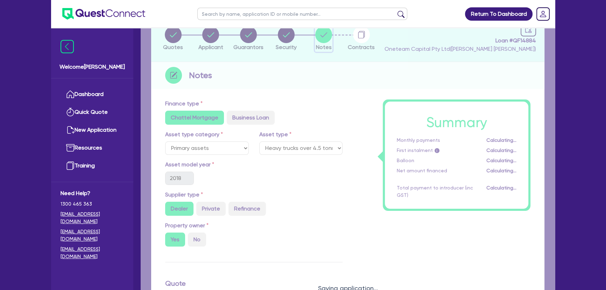
select select "Other"
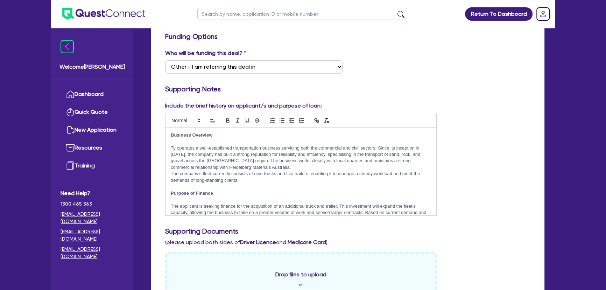
scroll to position [127, 0]
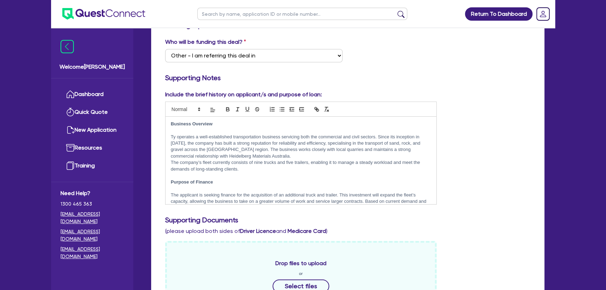
click at [264, 174] on p at bounding box center [301, 175] width 260 height 6
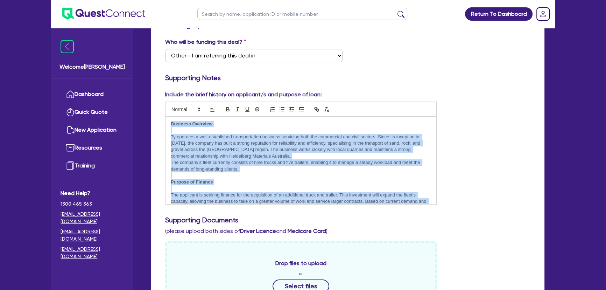
copy div "Business Overview Ty operates a well-established transportation business servic…"
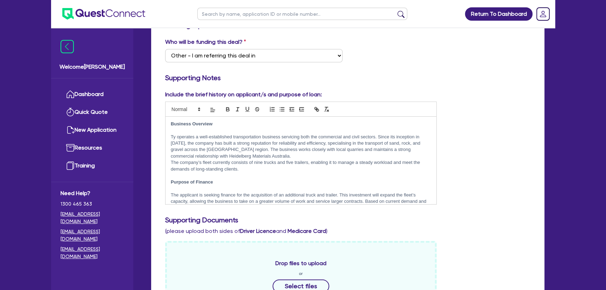
click at [505, 143] on div "Include the brief history on applicant/s and purpose of loan: Business Overview…" at bounding box center [348, 150] width 376 height 120
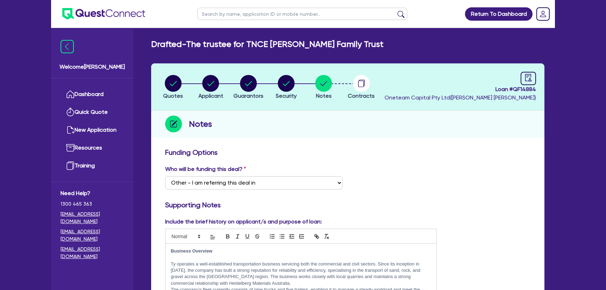
select select "Other"
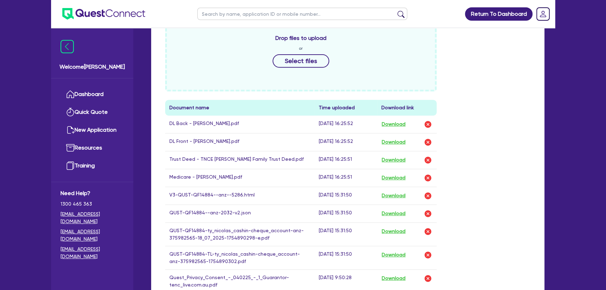
scroll to position [350, 0]
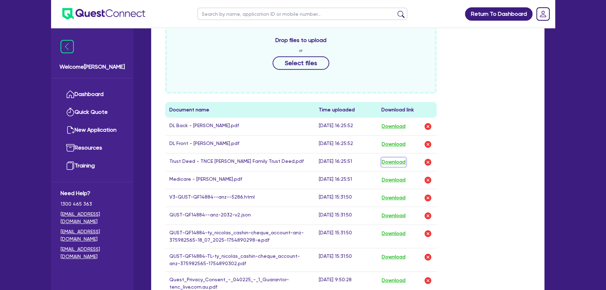
click at [400, 160] on button "Download" at bounding box center [394, 162] width 25 height 9
